Goal: Consume media (video, audio): Consume media (video, audio)

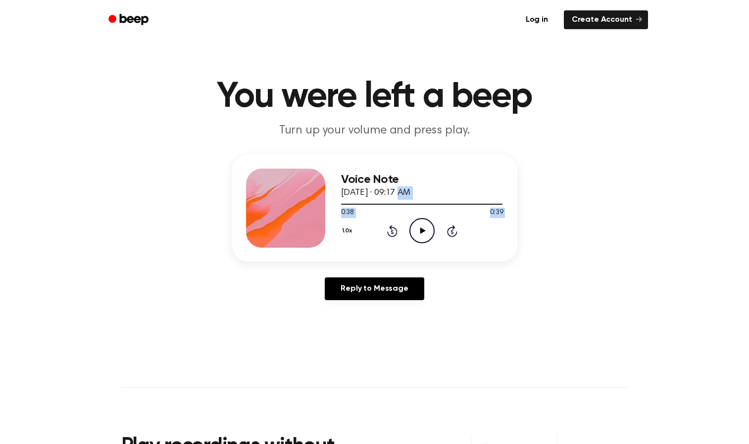
click at [404, 190] on div "Voice Note [DATE] · 09:17 AM 0:38 0:39 Your browser does not support the [objec…" at bounding box center [374, 208] width 285 height 107
click at [423, 232] on icon at bounding box center [422, 231] width 5 height 6
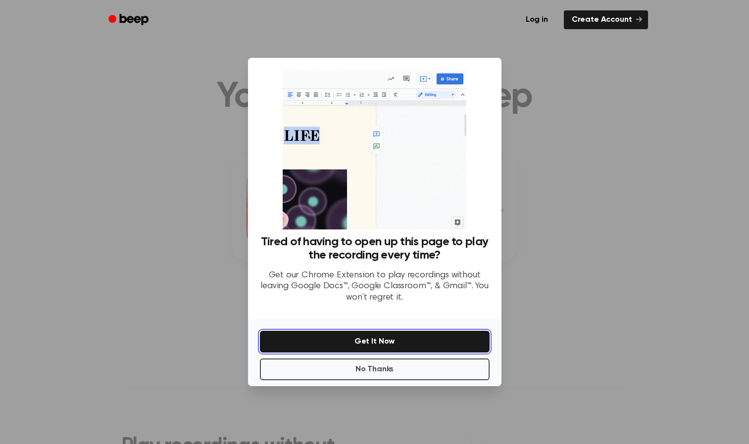
click at [379, 345] on button "Get It Now" at bounding box center [375, 342] width 230 height 22
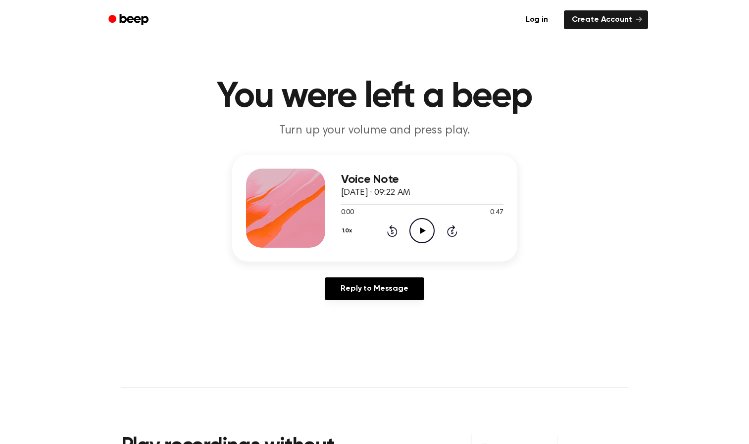
click at [421, 233] on icon at bounding box center [422, 231] width 5 height 6
